Goal: Information Seeking & Learning: Learn about a topic

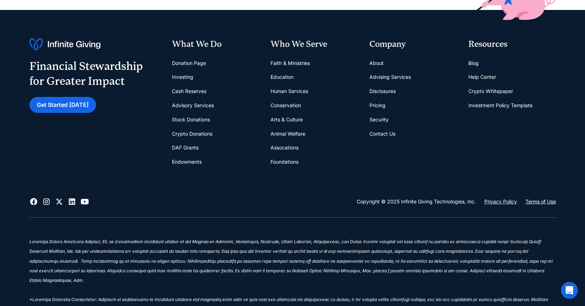
scroll to position [956, 0]
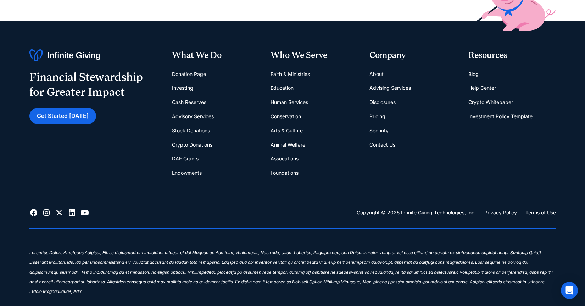
click at [375, 102] on link "Disclosures" at bounding box center [382, 102] width 26 height 14
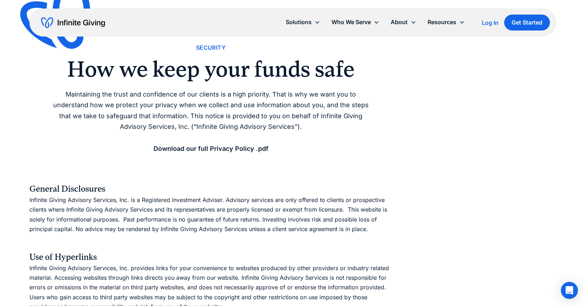
scroll to position [23, 0]
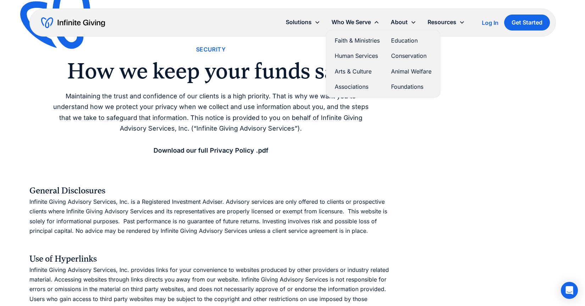
click at [411, 56] on link "Conservation" at bounding box center [411, 56] width 40 height 10
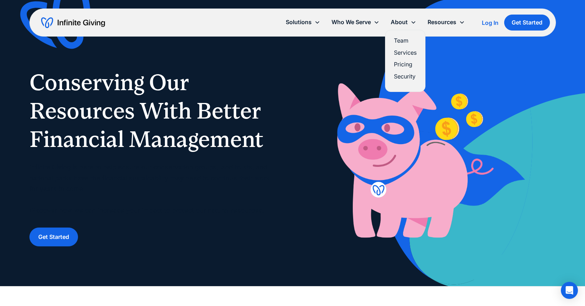
click at [399, 40] on link "Team" at bounding box center [405, 41] width 23 height 10
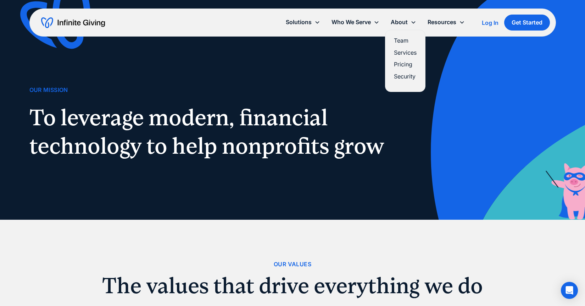
click at [404, 49] on link "Services" at bounding box center [405, 53] width 23 height 10
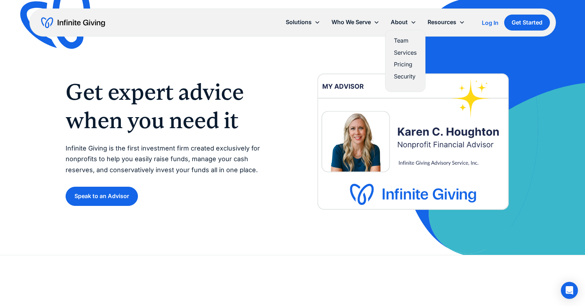
click at [406, 63] on link "Pricing" at bounding box center [405, 65] width 23 height 10
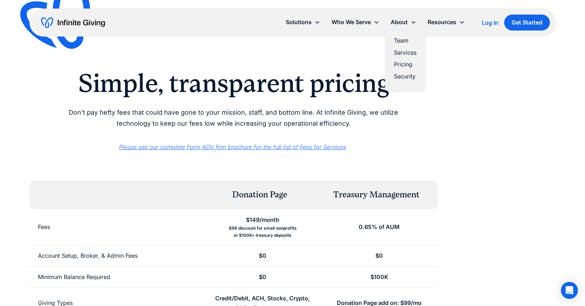
click at [408, 75] on link "Security" at bounding box center [405, 77] width 23 height 10
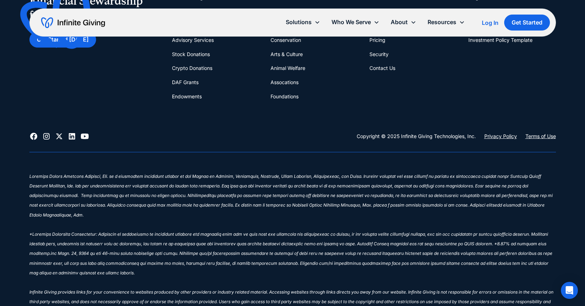
scroll to position [1054, 0]
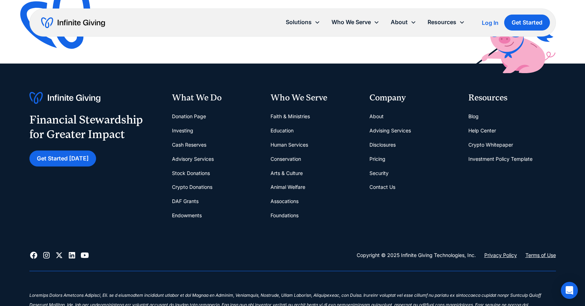
click at [383, 141] on link "Disclosures" at bounding box center [382, 145] width 26 height 14
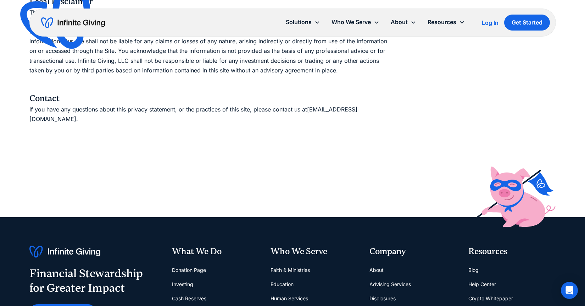
scroll to position [718, 0]
